Goal: Information Seeking & Learning: Learn about a topic

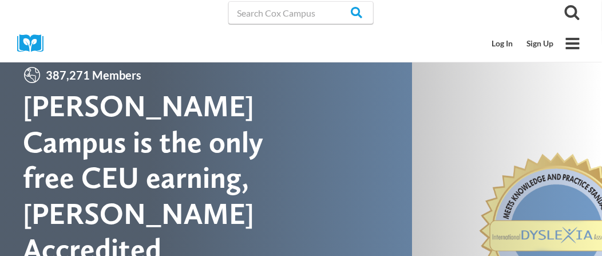
click at [0, 0] on link "Log In" at bounding box center [0, 0] width 0 height 0
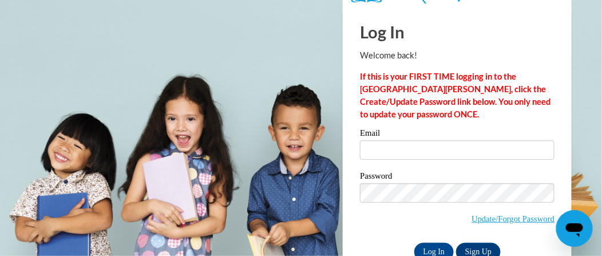
scroll to position [55, 0]
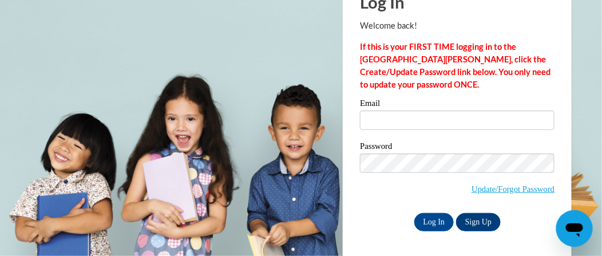
type input "davis.lori@newton.k12.ga.us"
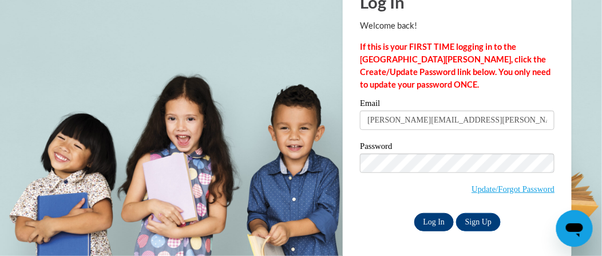
click at [433, 222] on input "Log In" at bounding box center [434, 222] width 40 height 18
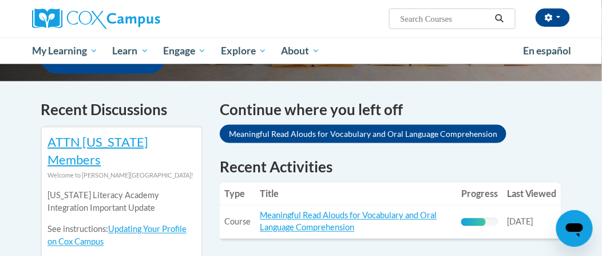
scroll to position [331, 0]
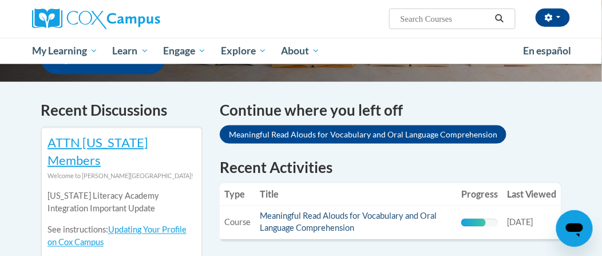
click at [329, 211] on link "Meaningful Read Alouds for Vocabulary and Oral Language Comprehension" at bounding box center [348, 222] width 177 height 22
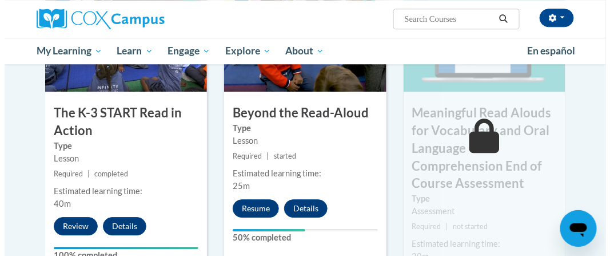
scroll to position [713, 0]
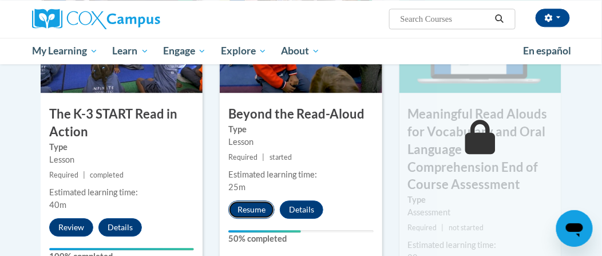
click at [254, 209] on button "Resume" at bounding box center [251, 209] width 46 height 18
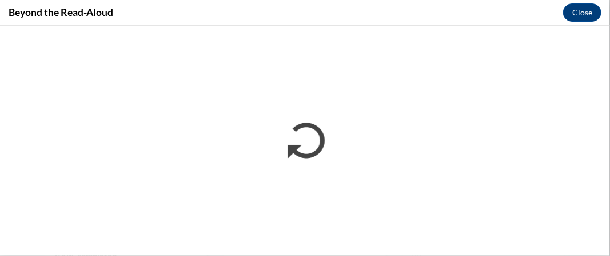
scroll to position [0, 0]
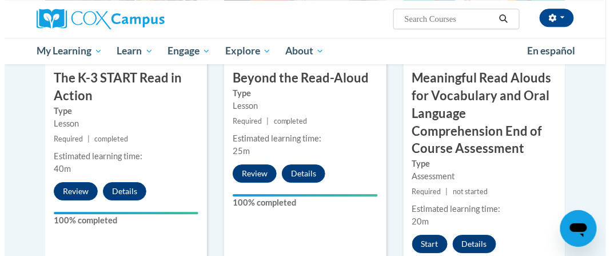
scroll to position [762, 0]
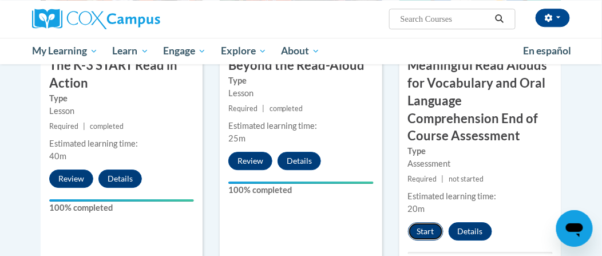
click at [421, 234] on button "Start" at bounding box center [425, 231] width 35 height 18
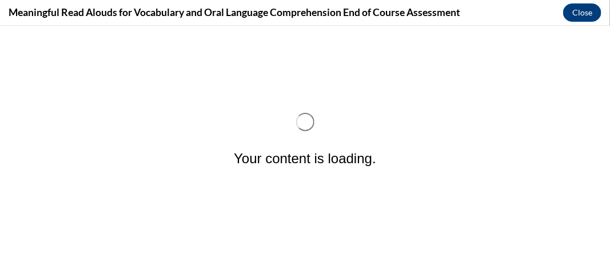
scroll to position [0, 0]
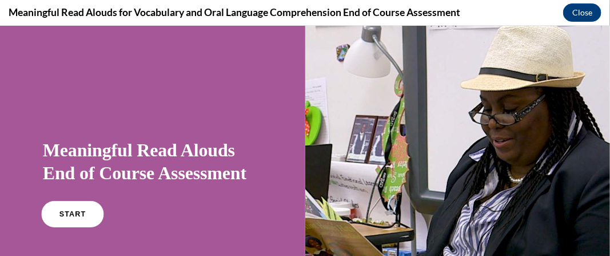
click at [63, 208] on link "START" at bounding box center [72, 213] width 62 height 26
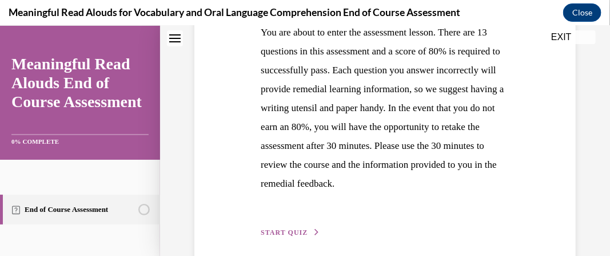
scroll to position [294, 0]
